Goal: Register for event/course

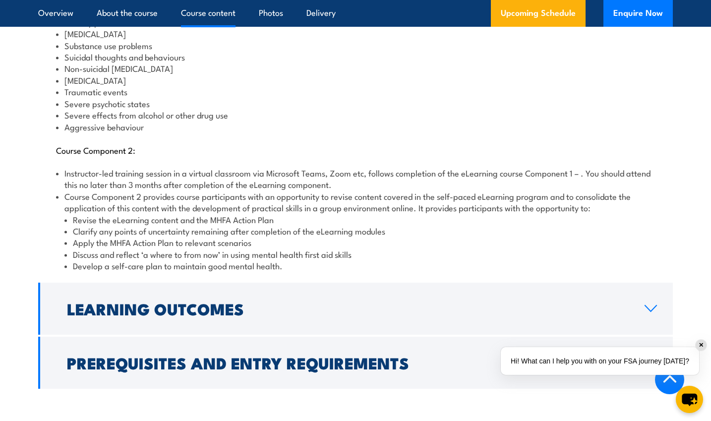
scroll to position [1286, 0]
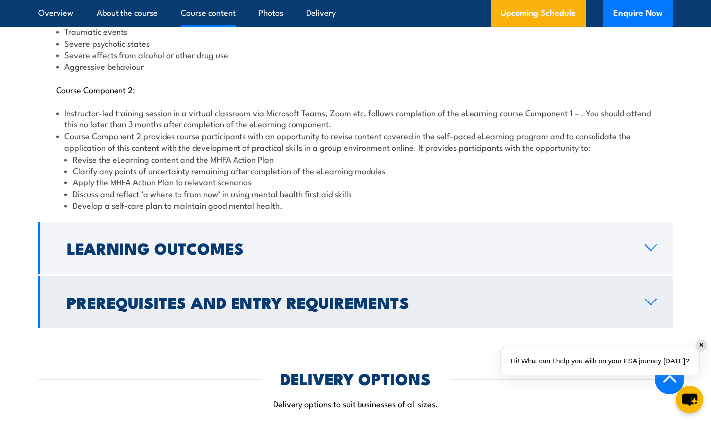
click at [652, 298] on icon at bounding box center [650, 302] width 13 height 8
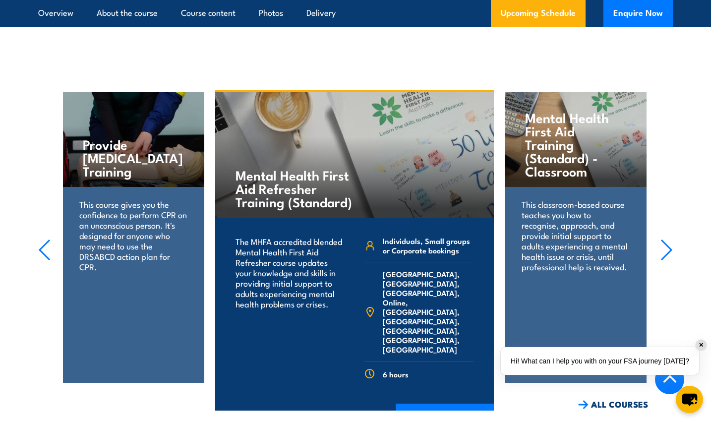
scroll to position [2129, 0]
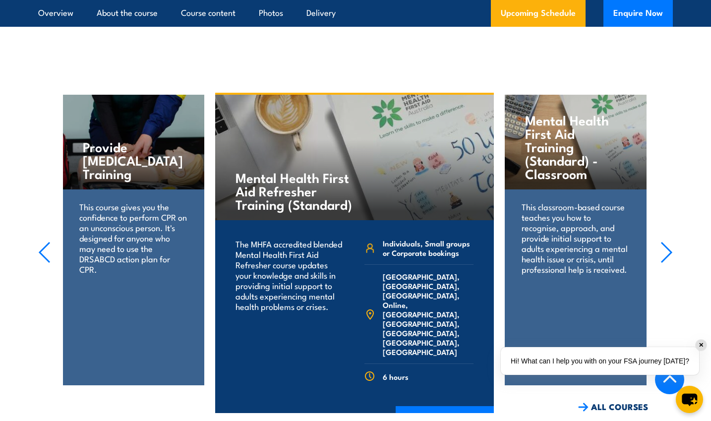
click at [557, 138] on h4 "Mental Health First Aid Training (Standard) - Classroom" at bounding box center [575, 146] width 101 height 67
click at [551, 203] on p "This classroom-based course teaches you how to recognise, approach, and provide…" at bounding box center [576, 237] width 108 height 73
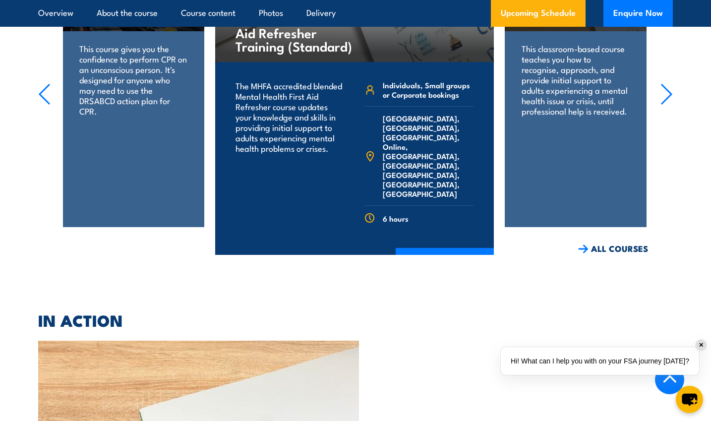
scroll to position [2309, 0]
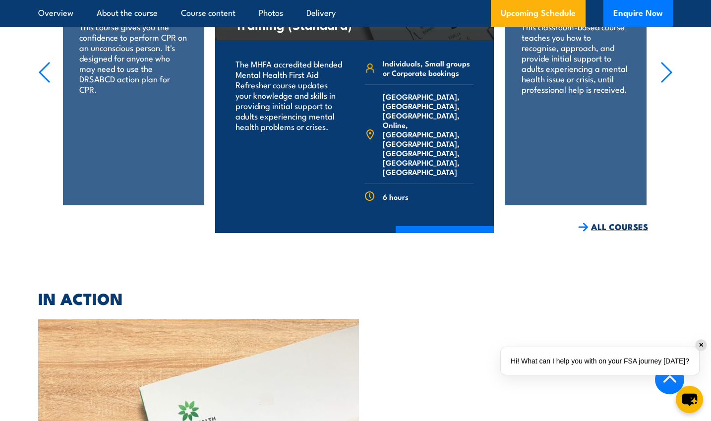
click at [616, 221] on link "ALL COURSES" at bounding box center [613, 226] width 70 height 11
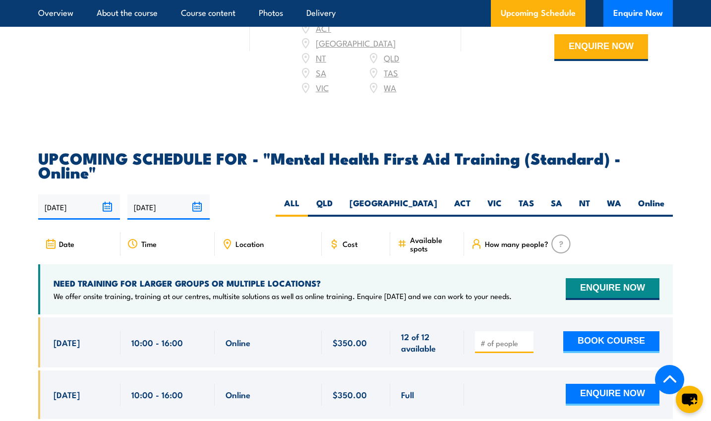
scroll to position [1947, 0]
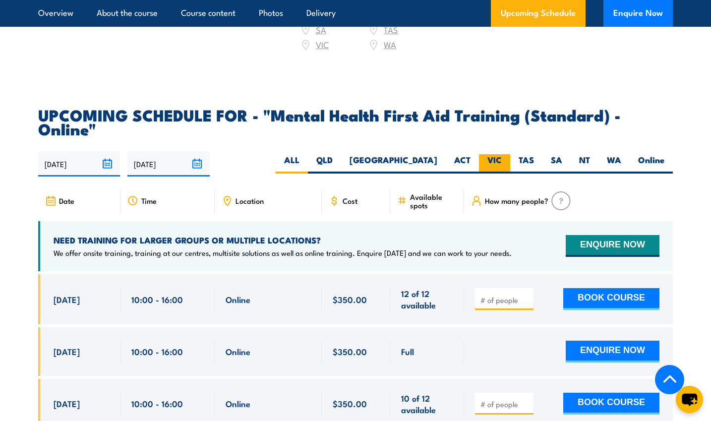
click at [496, 154] on label "VIC" at bounding box center [494, 163] width 31 height 19
click at [502, 154] on input "VIC" at bounding box center [505, 157] width 6 height 6
radio input "true"
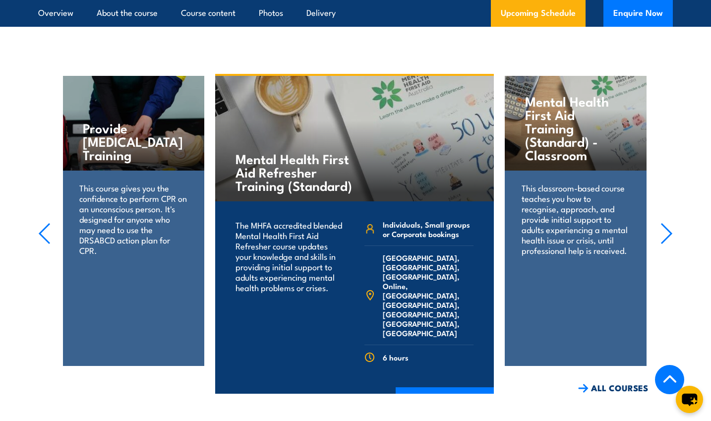
scroll to position [2324, 0]
